Goal: Navigation & Orientation: Find specific page/section

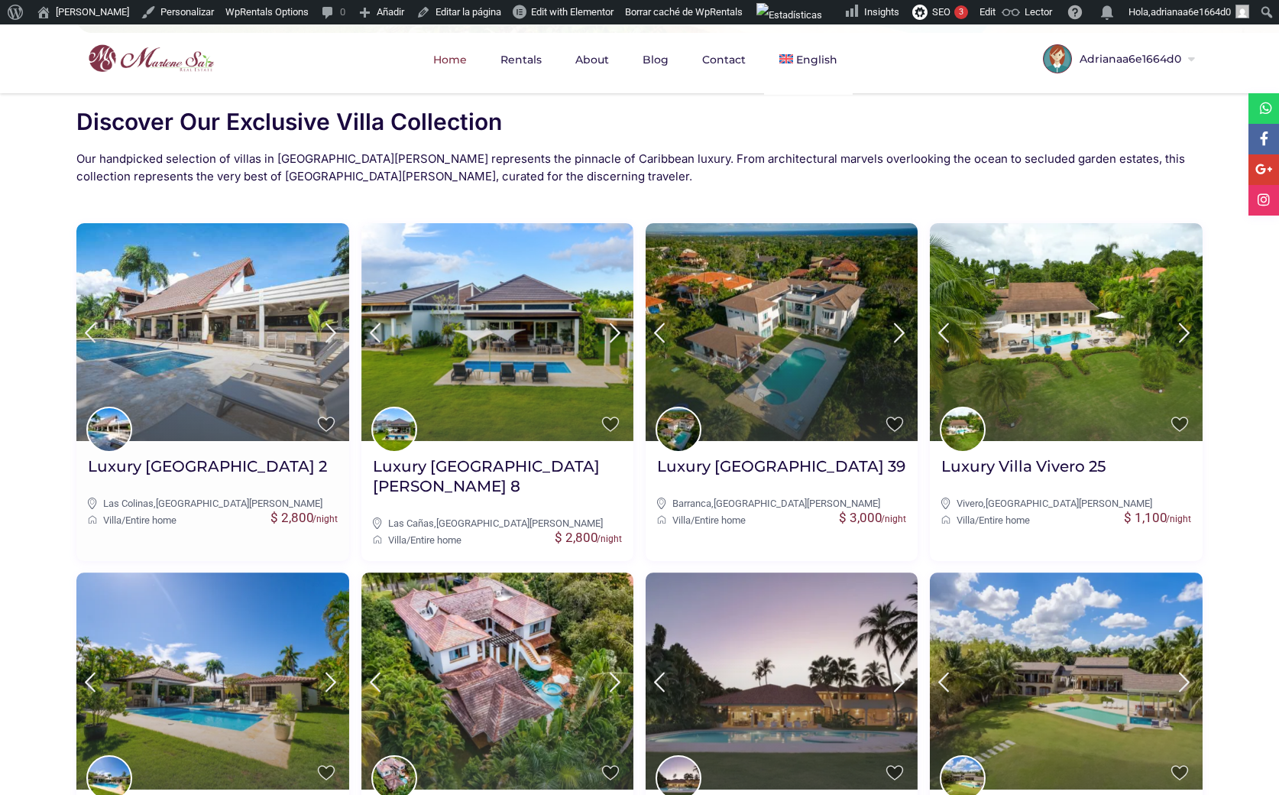
scroll to position [498, 0]
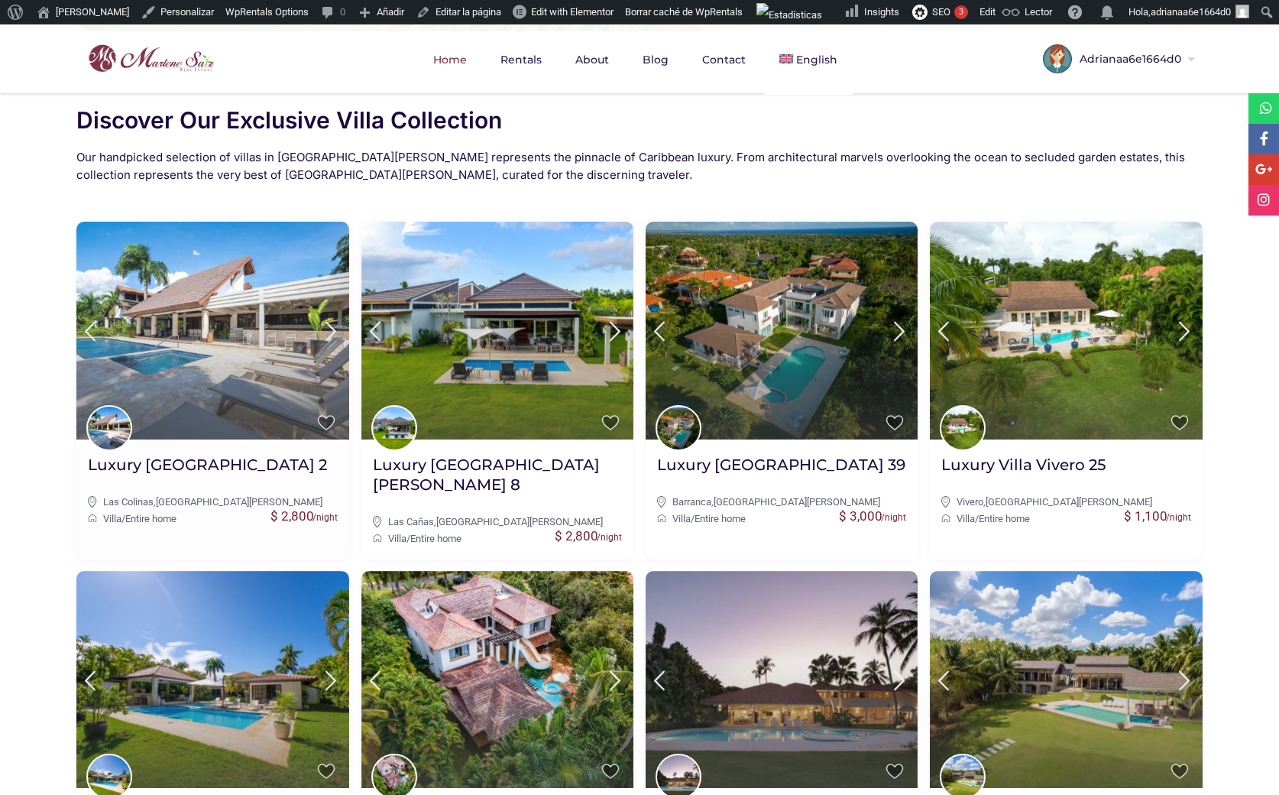
click at [246, 347] on img at bounding box center [212, 331] width 272 height 218
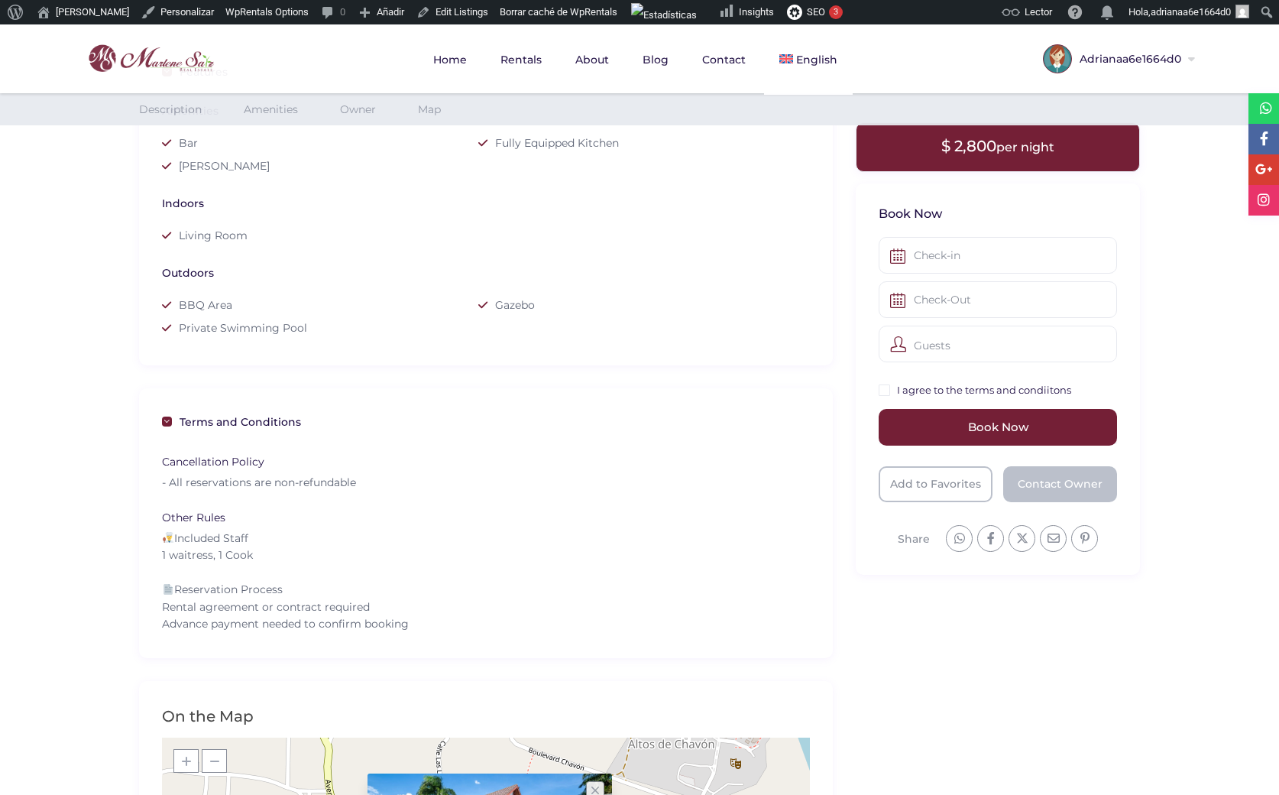
scroll to position [722, 0]
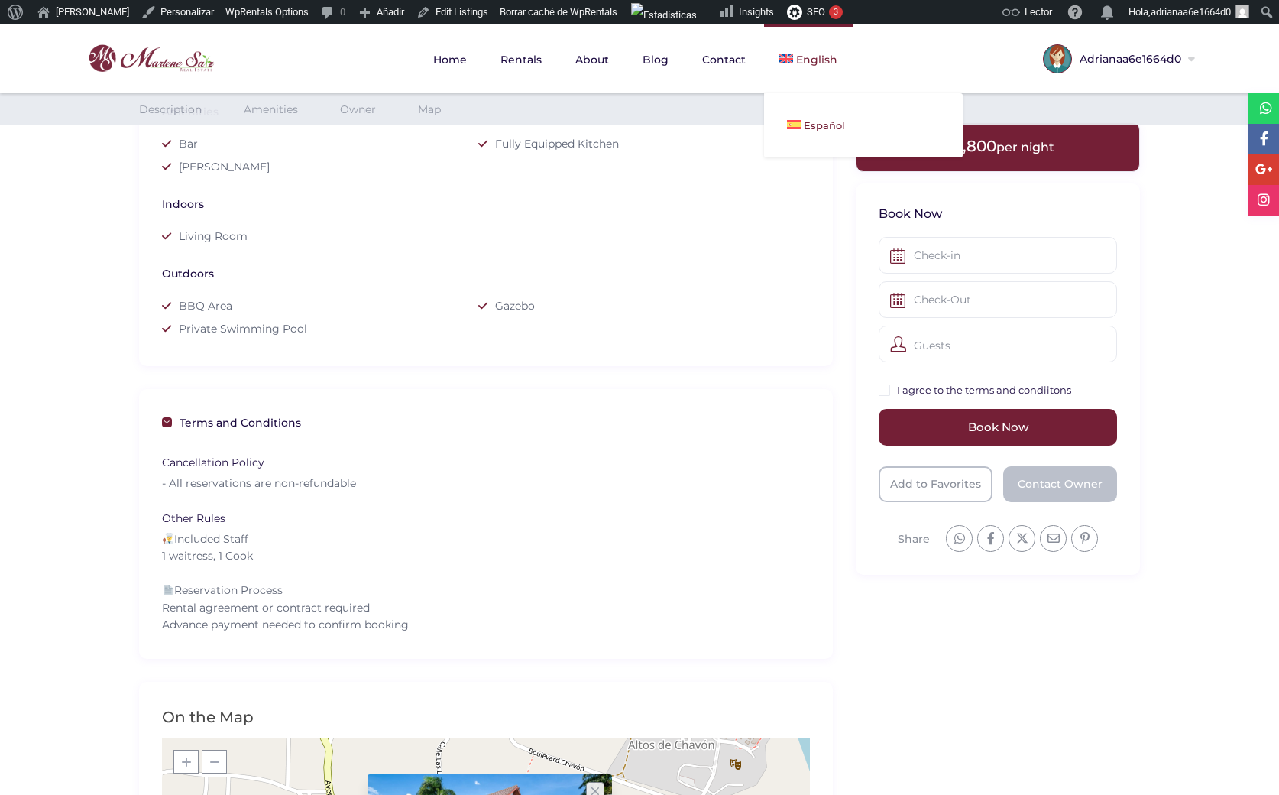
click at [805, 121] on span "Español" at bounding box center [824, 125] width 41 height 12
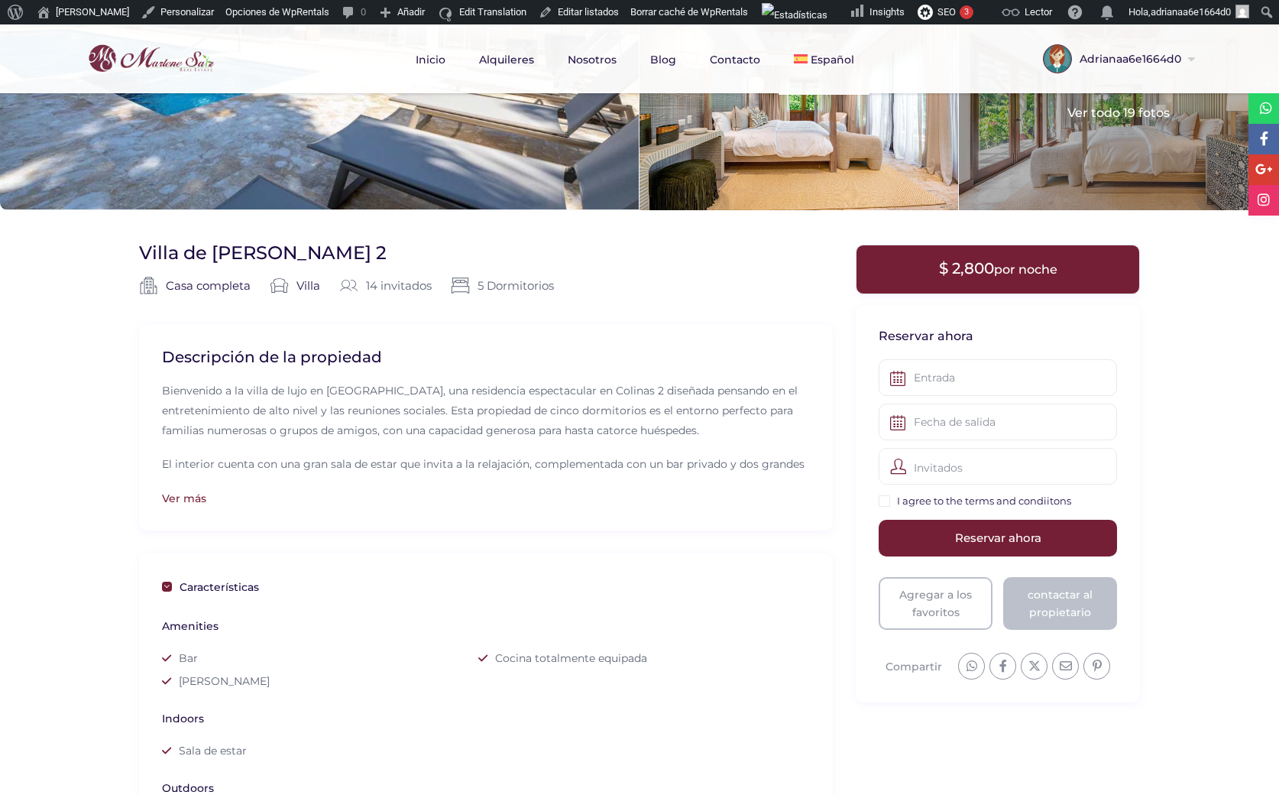
scroll to position [209, 0]
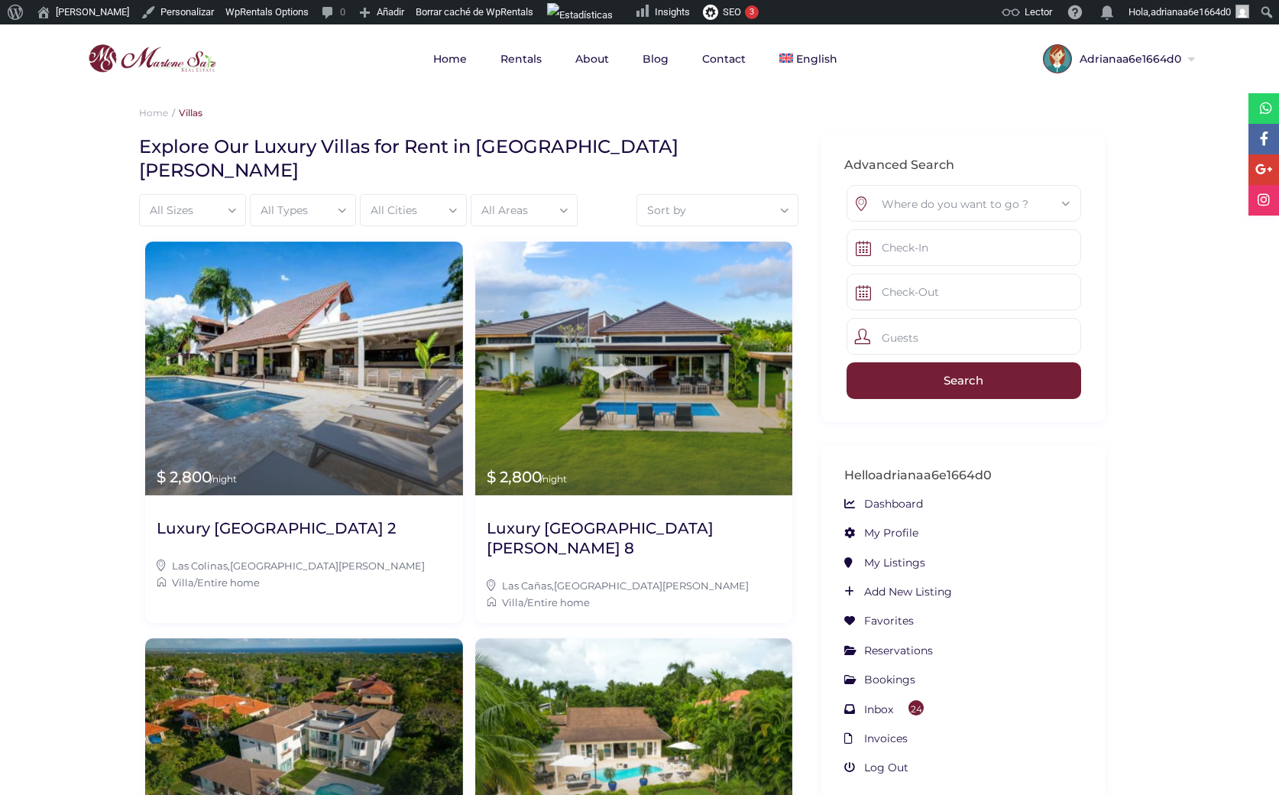
click at [903, 203] on div "Where do you want to go ?" at bounding box center [964, 204] width 210 height 37
click at [925, 201] on div "Where do you want to go ?" at bounding box center [964, 204] width 210 height 37
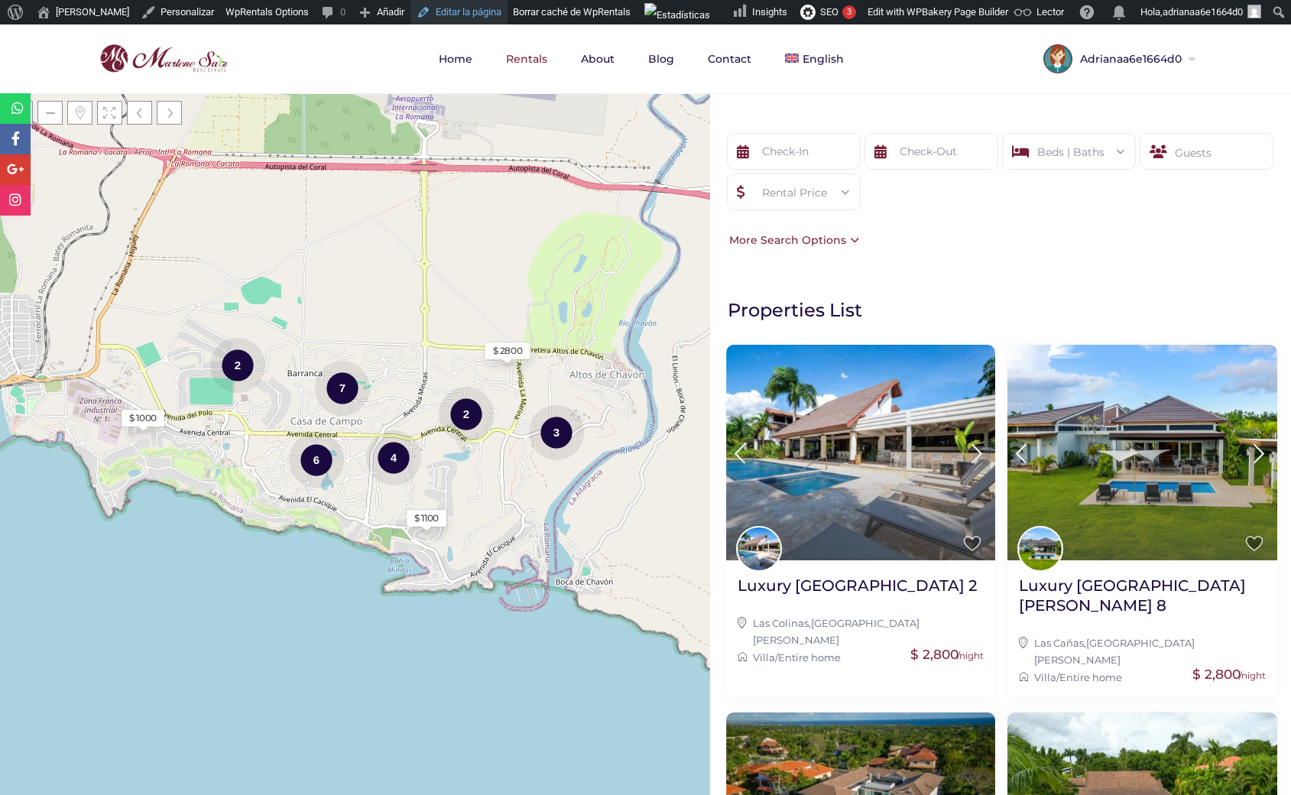
click at [451, 15] on link "Editar la página" at bounding box center [458, 12] width 97 height 24
click at [456, 7] on link "Editar la página" at bounding box center [458, 12] width 97 height 24
click at [813, 124] on span "Español" at bounding box center [829, 125] width 41 height 12
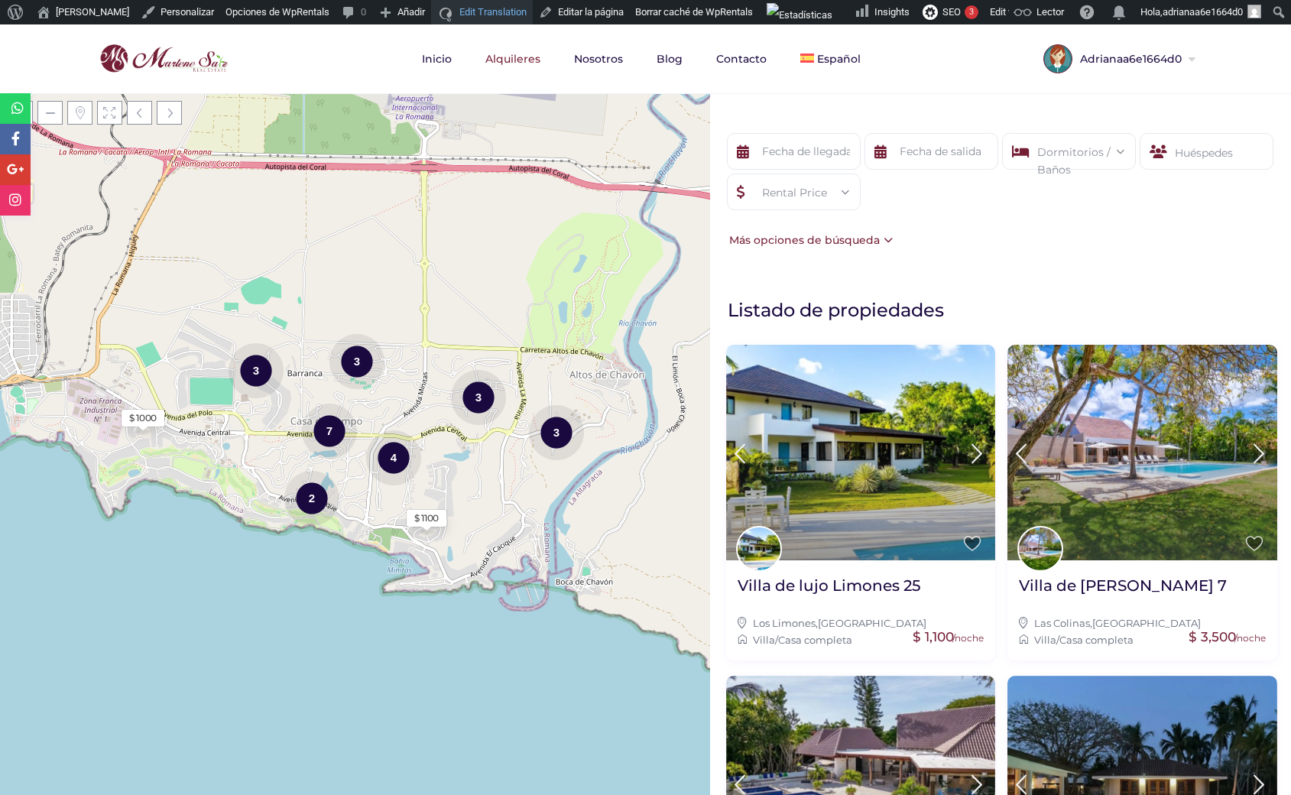
click at [481, 14] on link "Edit Translation" at bounding box center [482, 12] width 102 height 24
click at [825, 124] on span "English" at bounding box center [844, 125] width 39 height 12
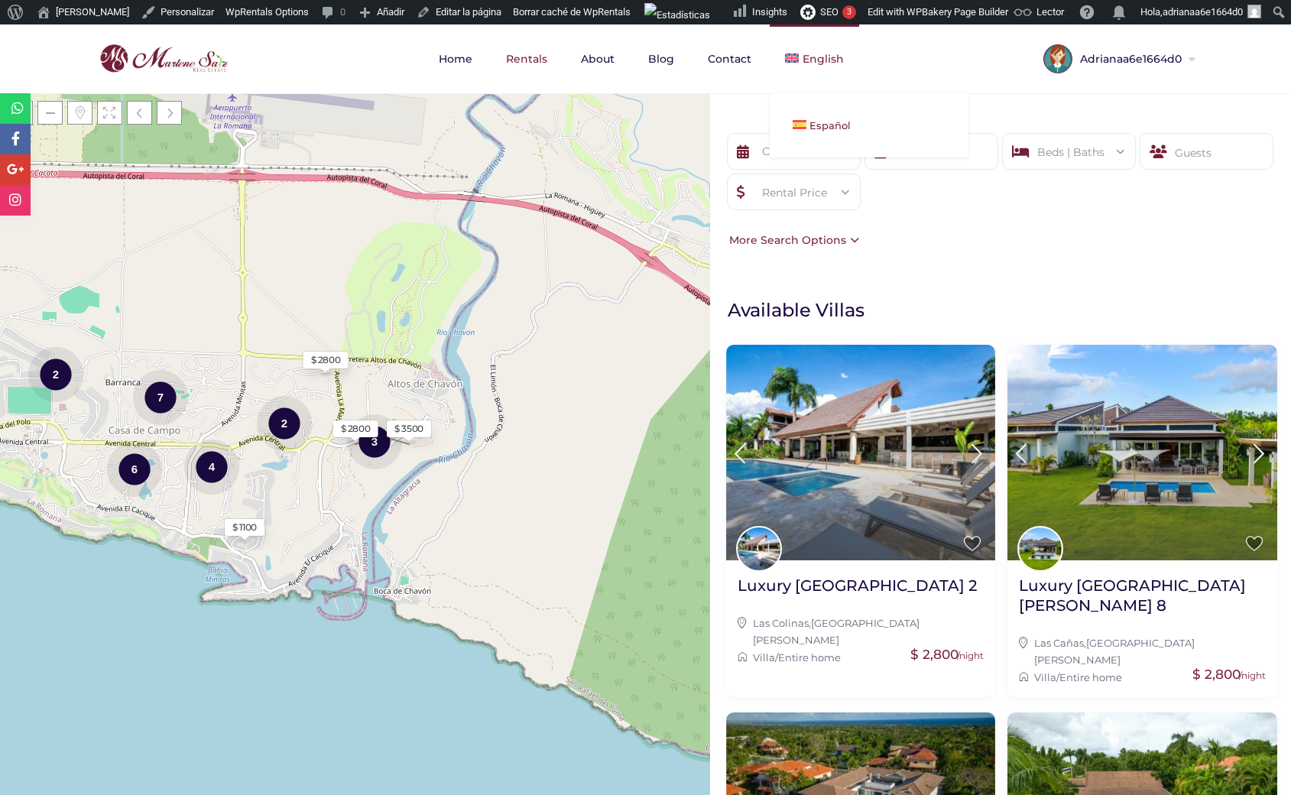
click at [815, 122] on span "Español" at bounding box center [829, 125] width 41 height 12
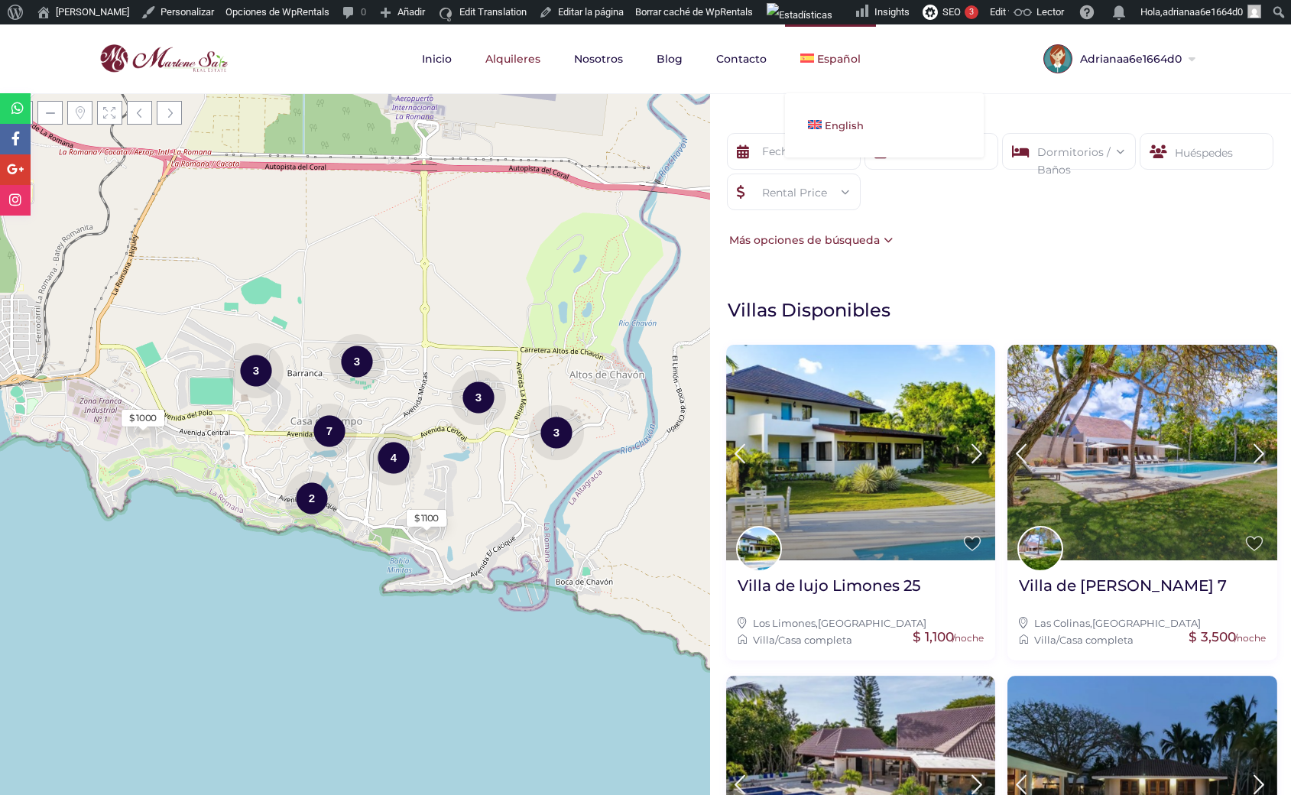
click at [832, 122] on span "English" at bounding box center [844, 125] width 39 height 12
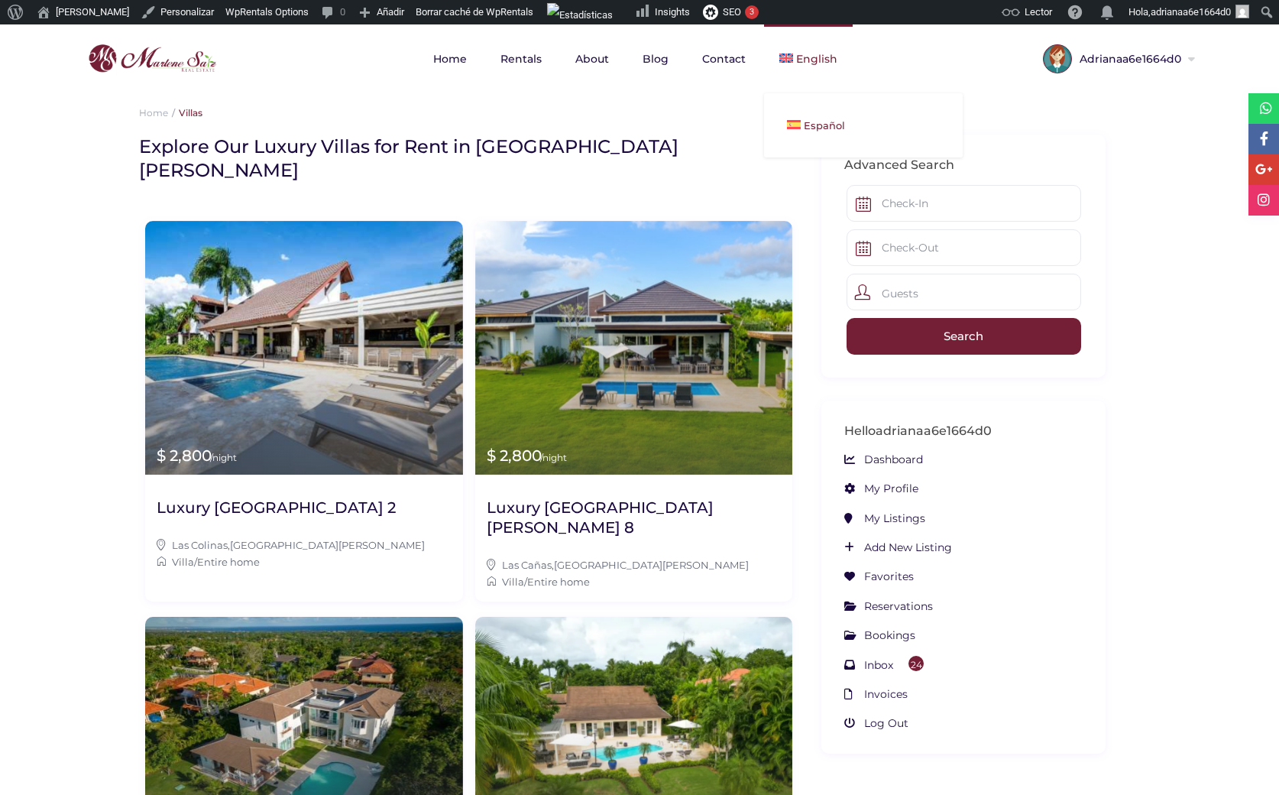
click at [833, 122] on span "Español" at bounding box center [824, 125] width 41 height 12
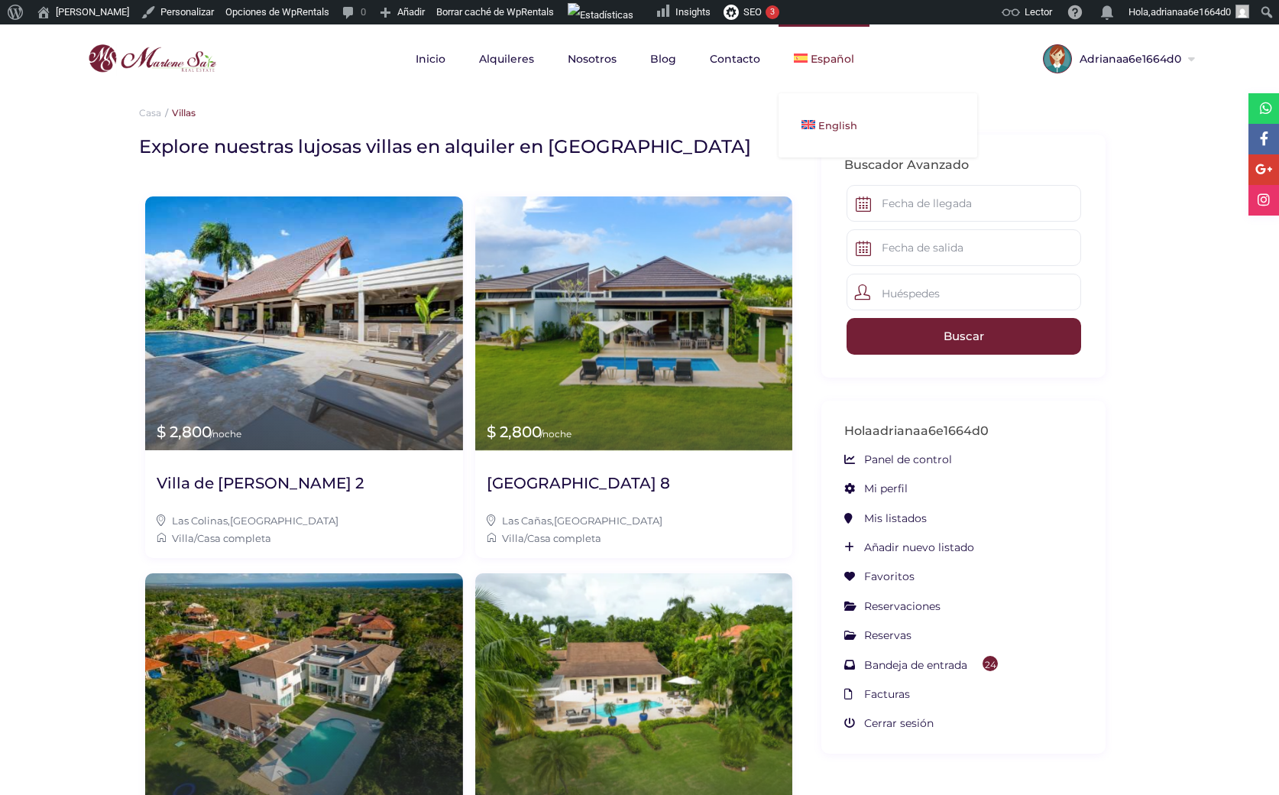
click at [813, 122] on img at bounding box center [809, 124] width 14 height 9
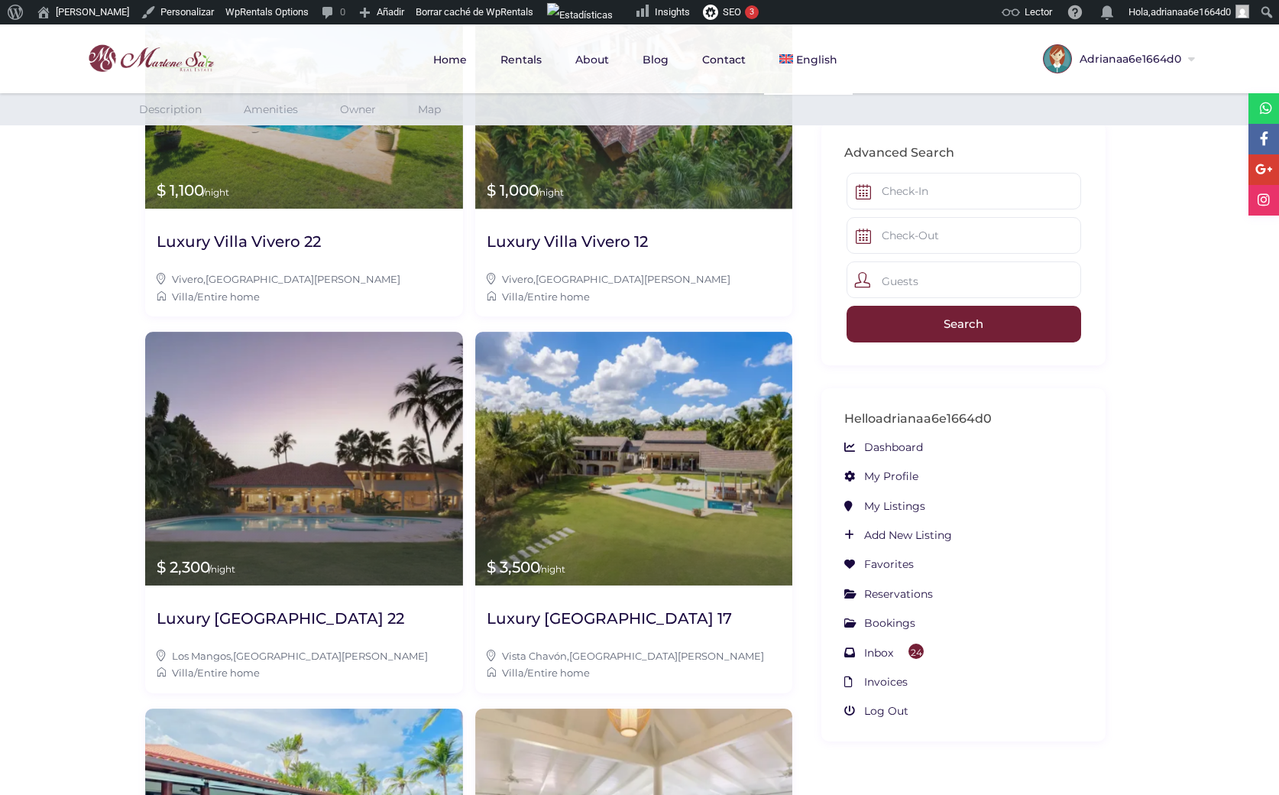
scroll to position [972, 0]
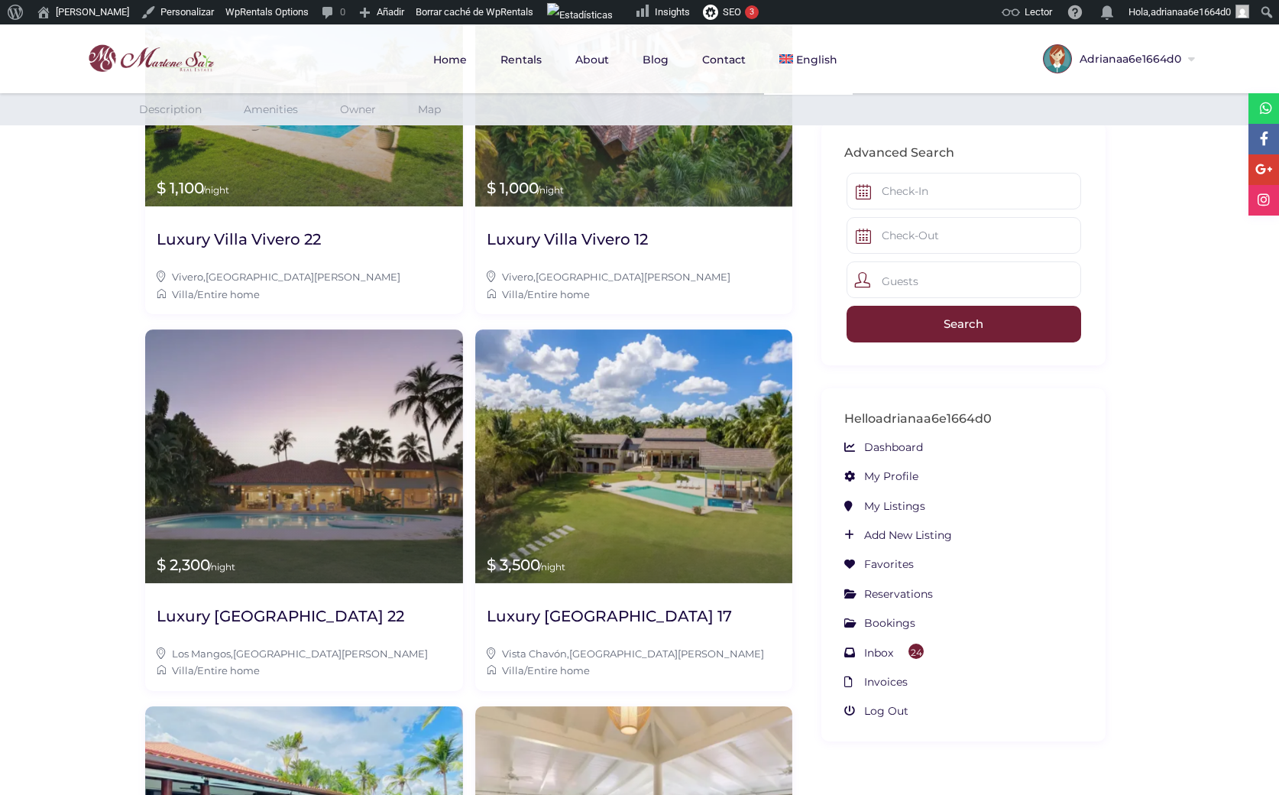
click at [261, 112] on link "Amenities" at bounding box center [271, 109] width 54 height 17
click at [423, 112] on link "Map" at bounding box center [429, 109] width 23 height 17
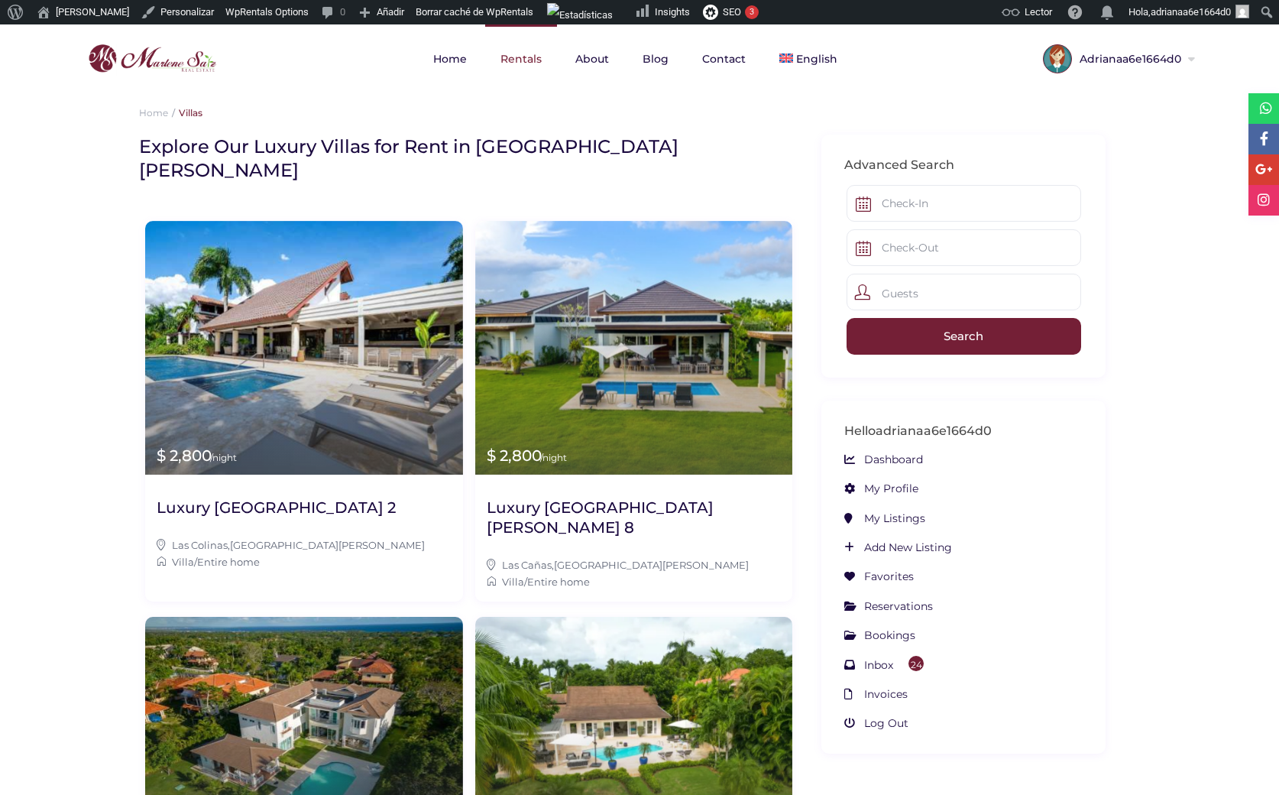
click at [529, 64] on link "Rentals" at bounding box center [521, 58] width 72 height 69
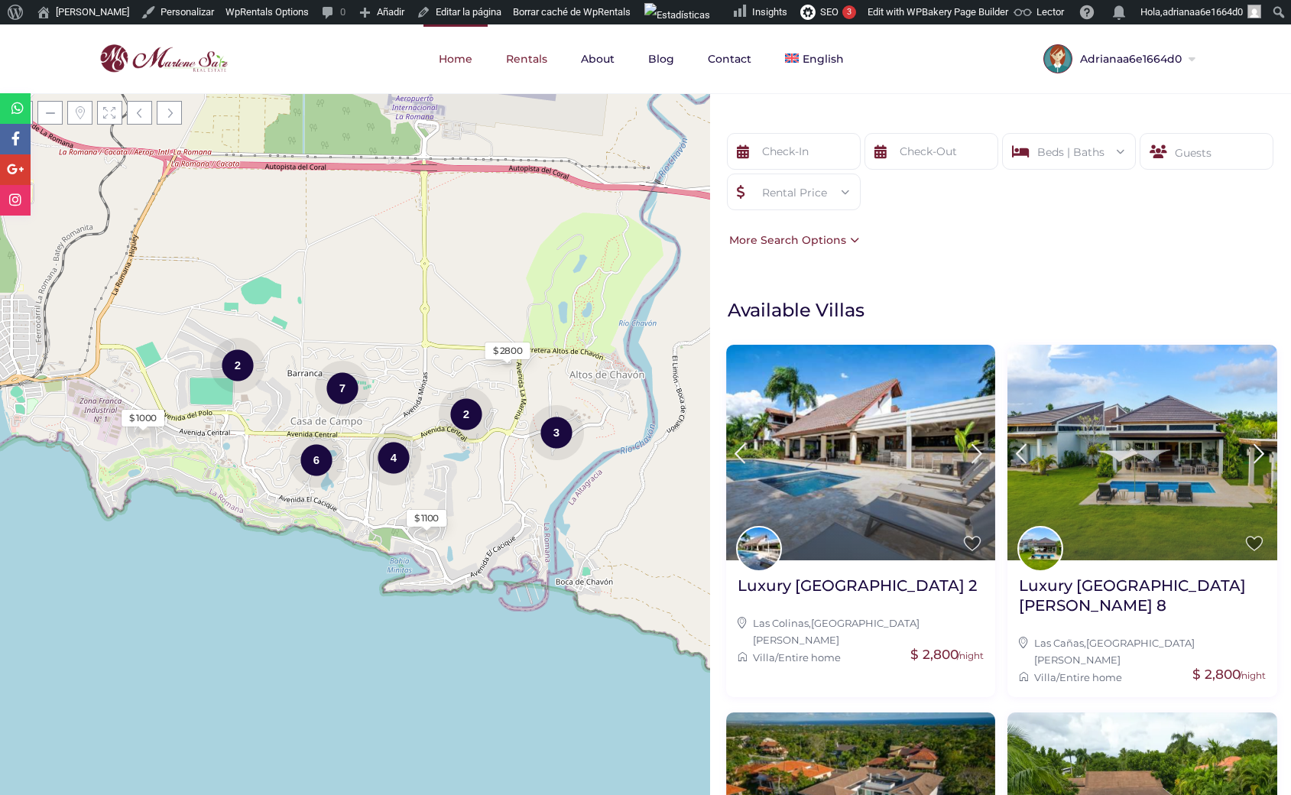
click at [472, 57] on link "Home" at bounding box center [455, 58] width 64 height 69
click at [847, 239] on div "More Search Options" at bounding box center [792, 240] width 134 height 17
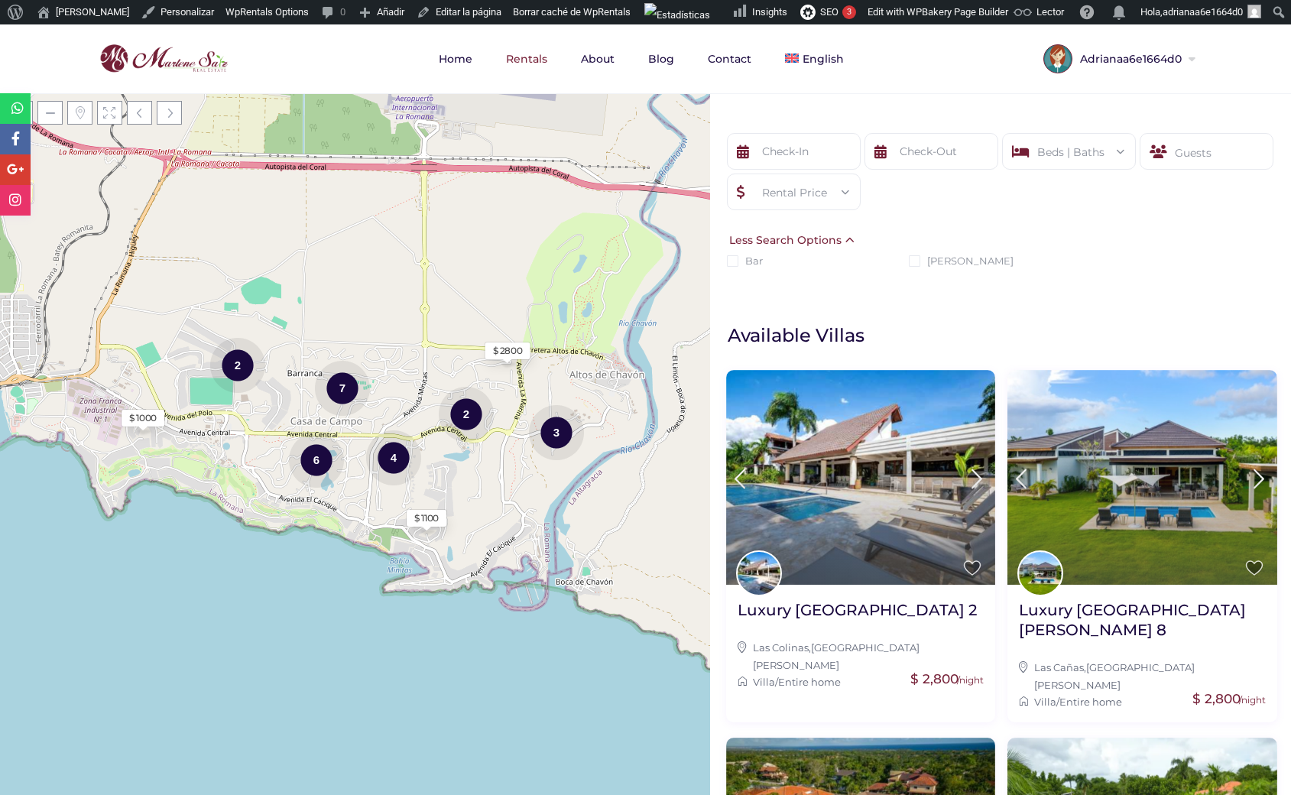
click at [847, 239] on div "Less Search Options" at bounding box center [791, 240] width 133 height 17
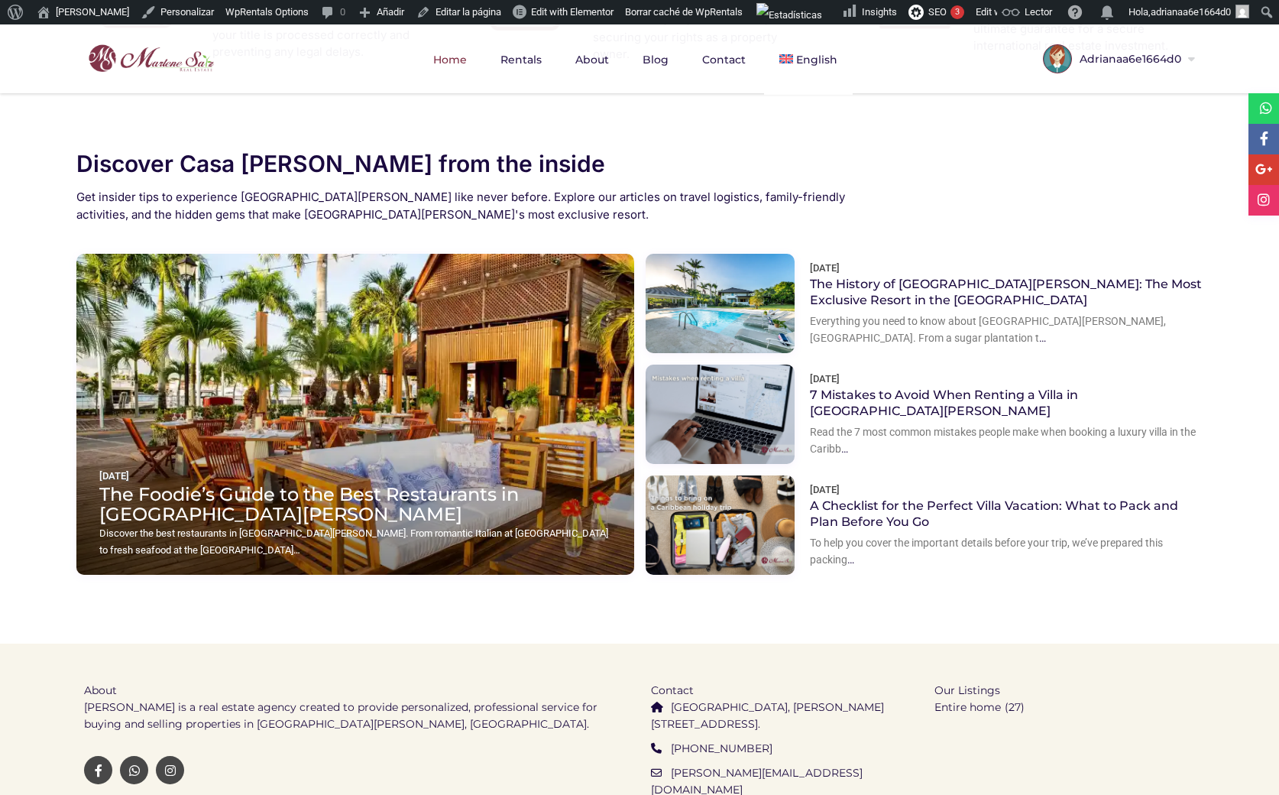
scroll to position [1922, 0]
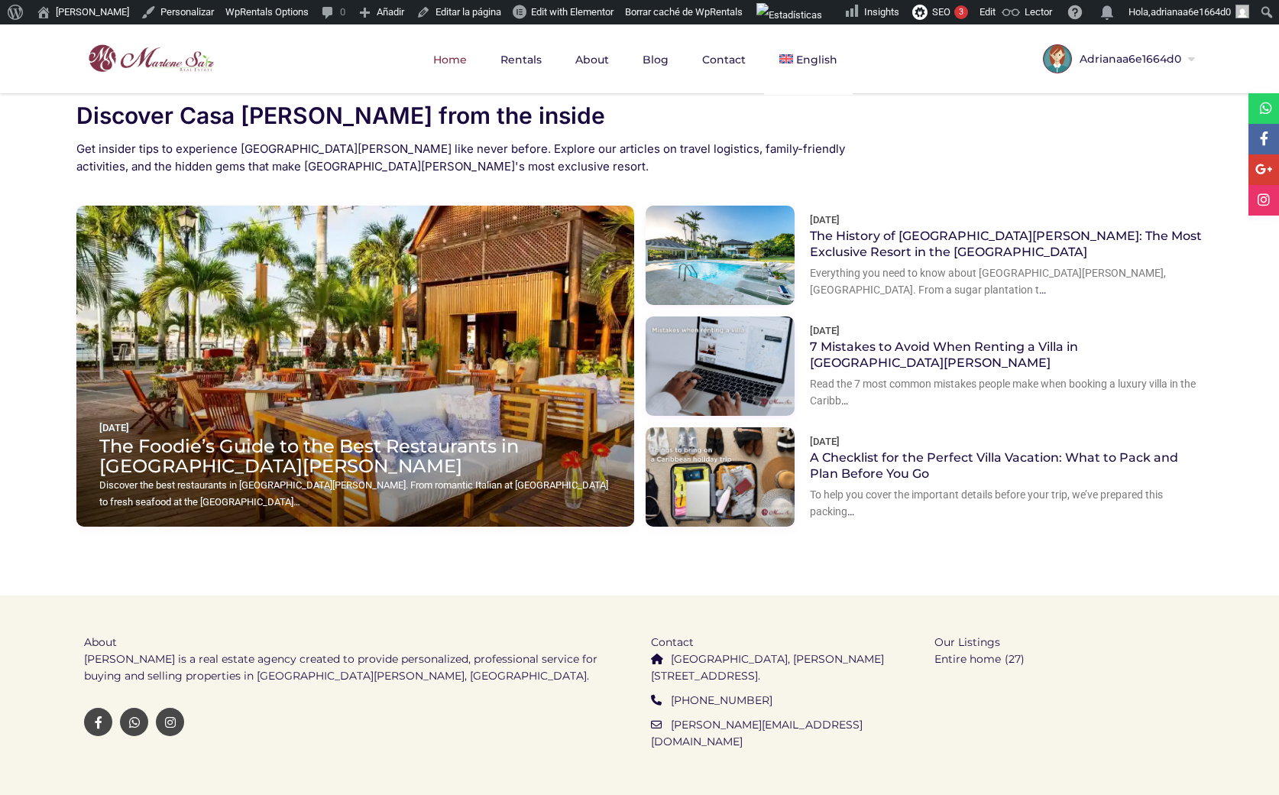
click at [437, 794] on link "Version Do" at bounding box center [466, 809] width 59 height 14
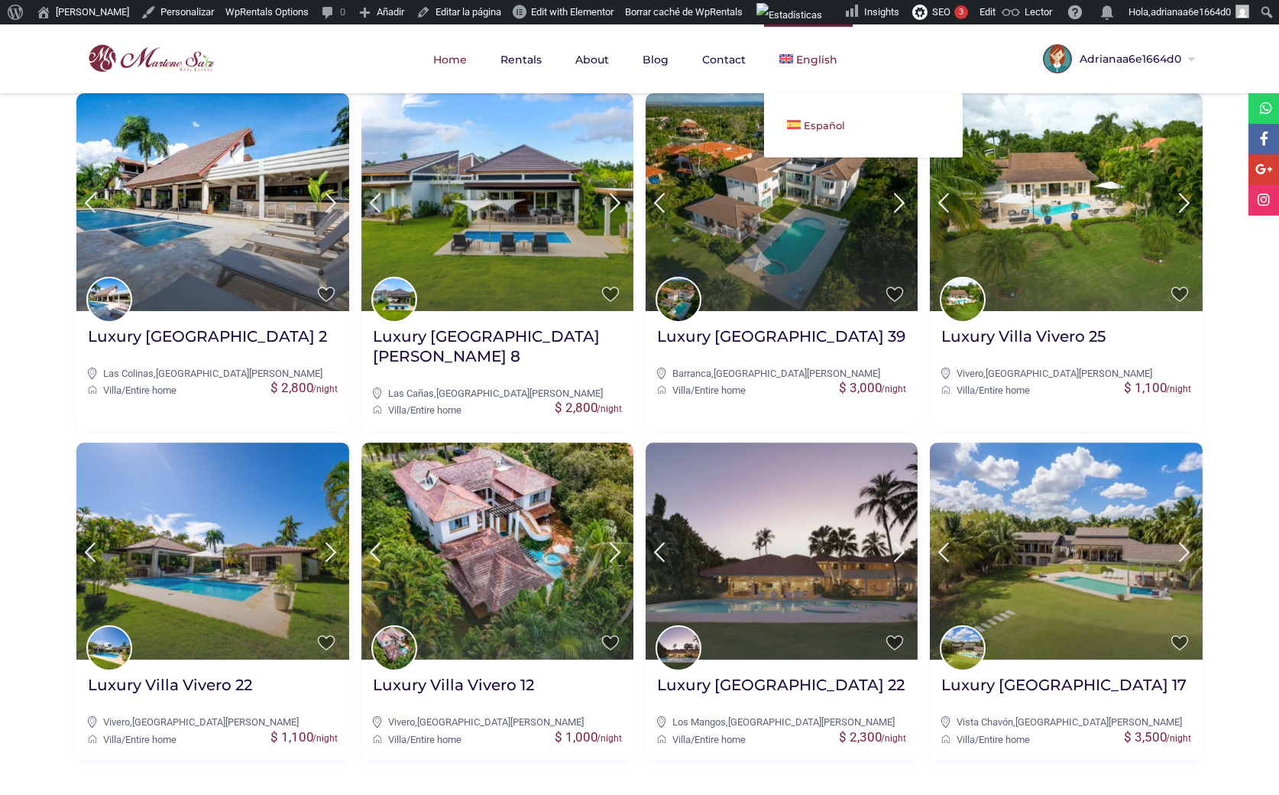
scroll to position [624, 0]
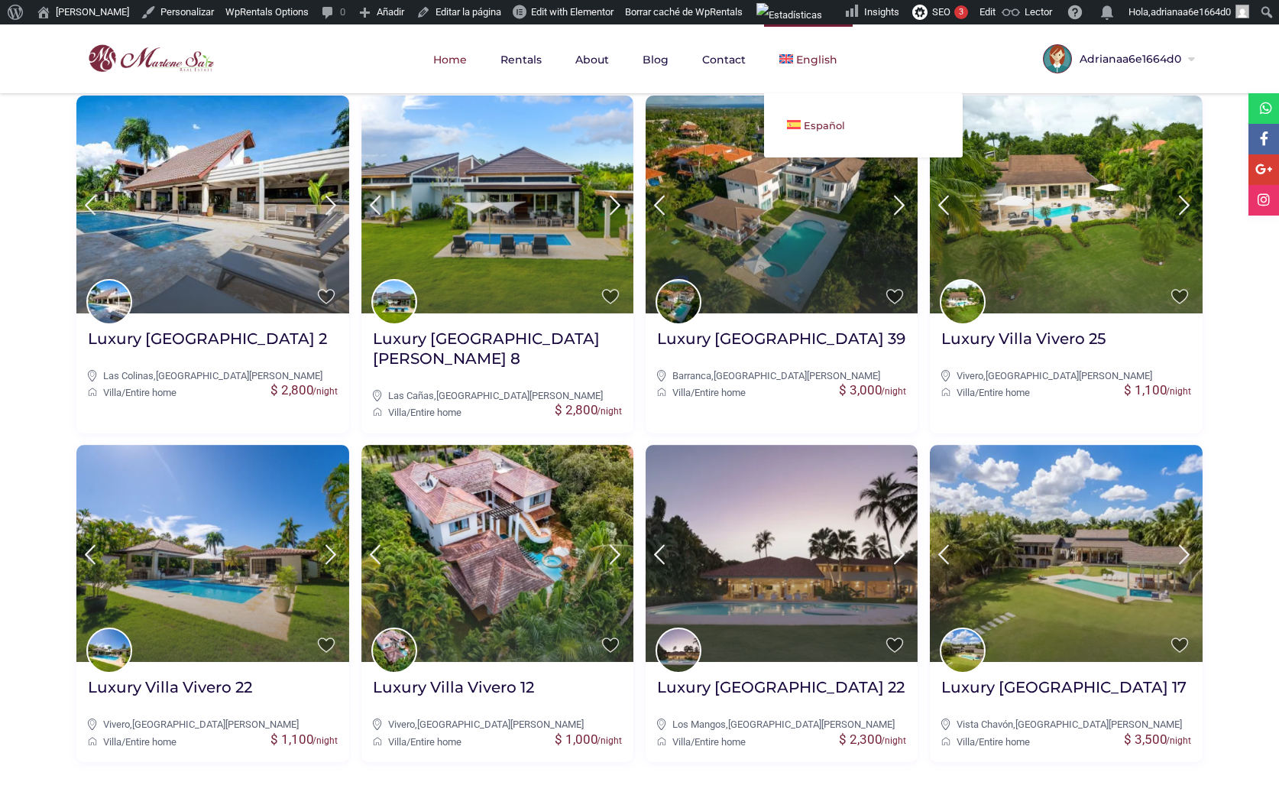
click at [806, 121] on span "Español" at bounding box center [824, 125] width 41 height 12
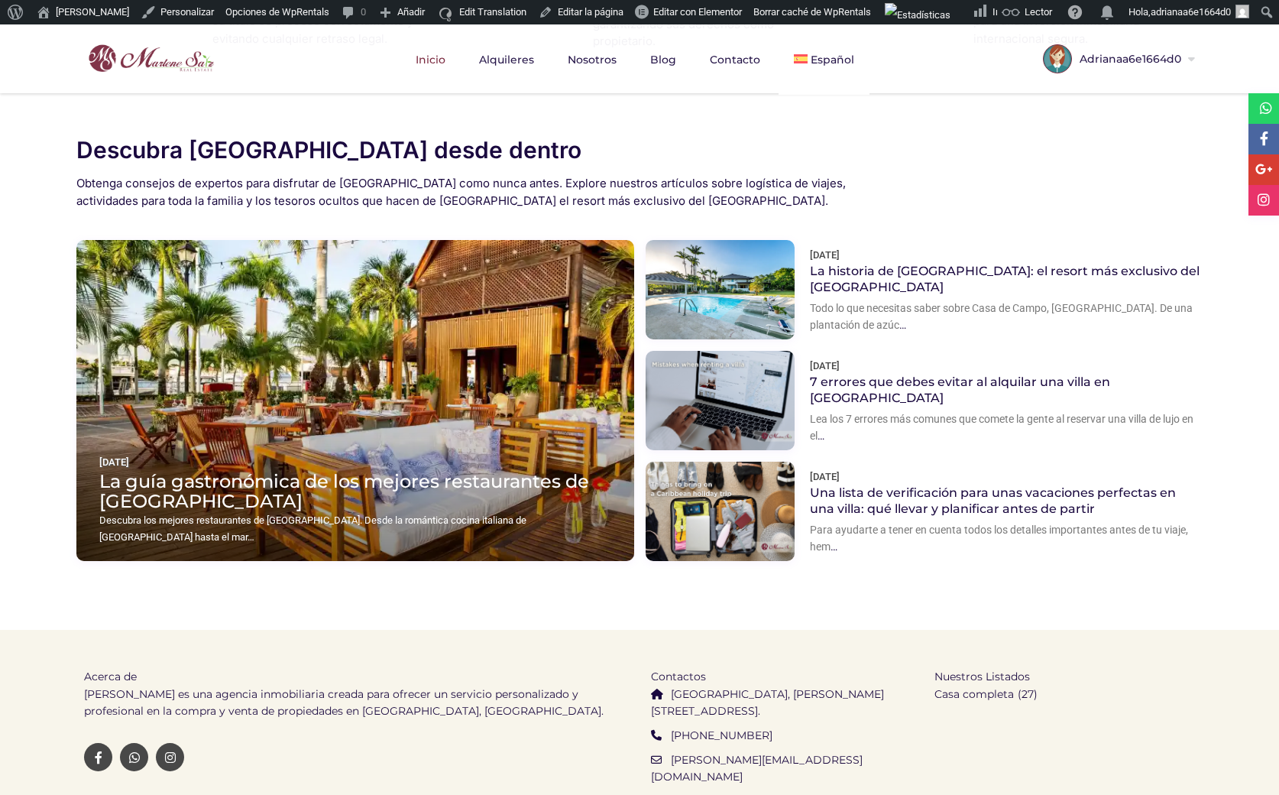
scroll to position [1961, 0]
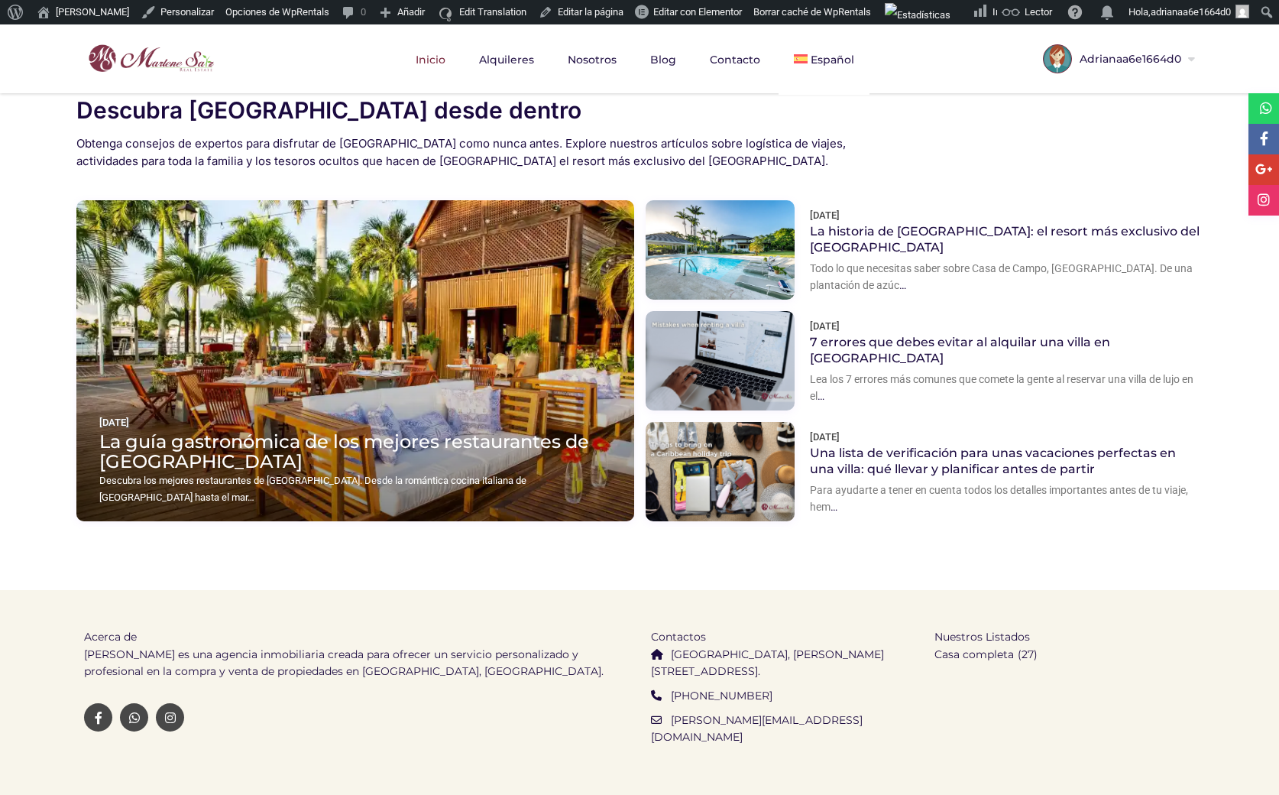
click at [536, 794] on link "Version Do" at bounding box center [565, 804] width 59 height 14
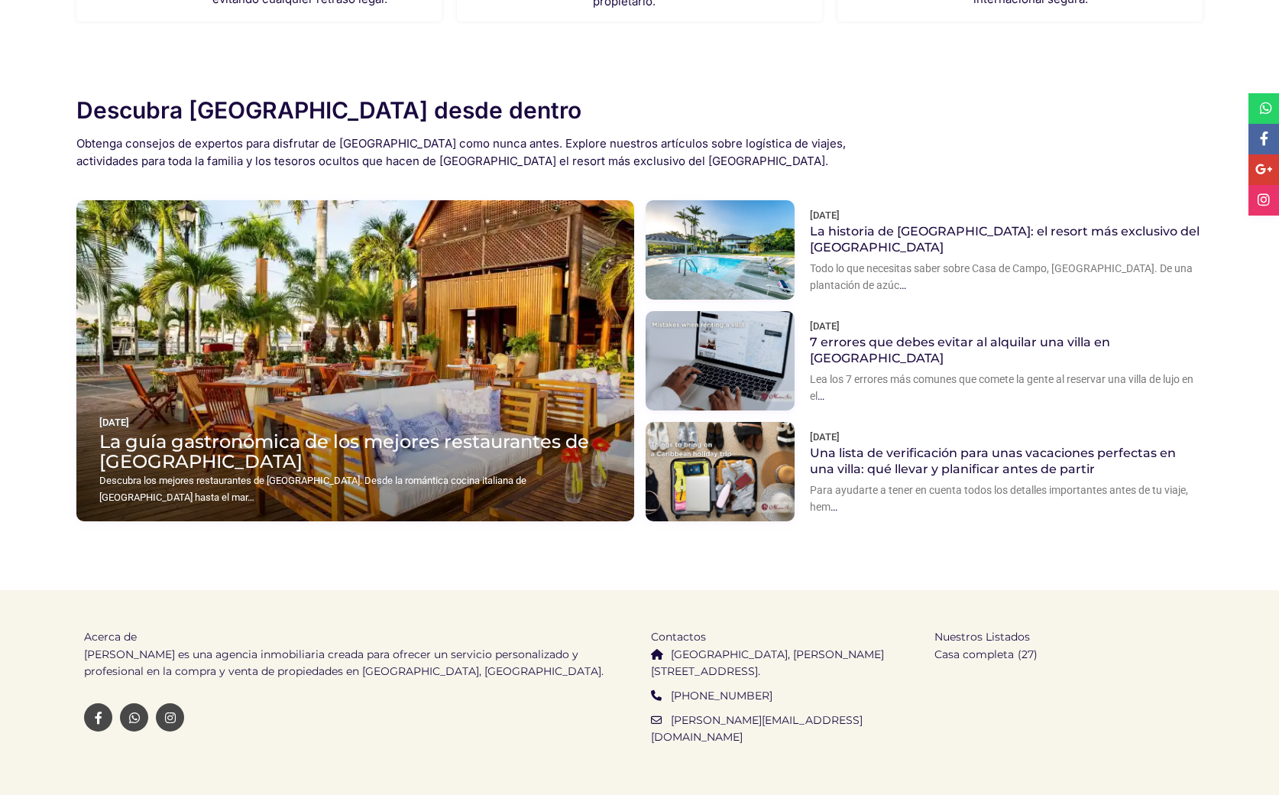
click at [540, 794] on link "Version Do" at bounding box center [565, 804] width 59 height 14
